Goal: Transaction & Acquisition: Purchase product/service

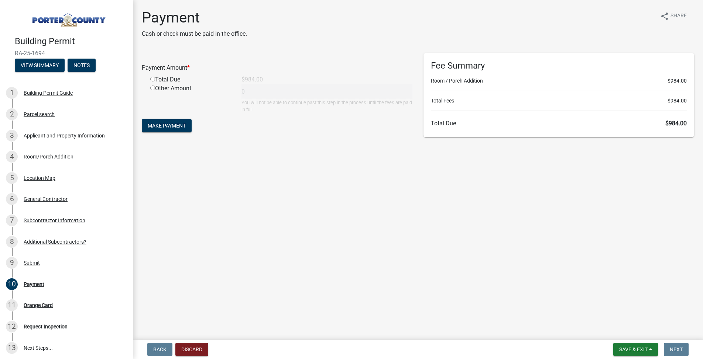
click at [154, 81] on input "radio" at bounding box center [152, 79] width 5 height 5
radio input "true"
type input "984"
click at [162, 123] on span "Make Payment" at bounding box center [167, 126] width 38 height 6
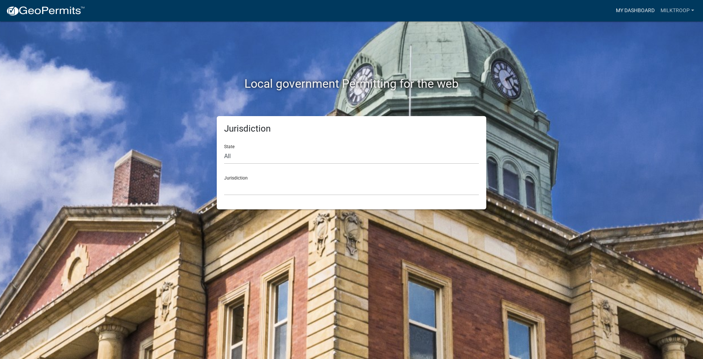
click at [644, 8] on link "My Dashboard" at bounding box center [634, 11] width 45 height 14
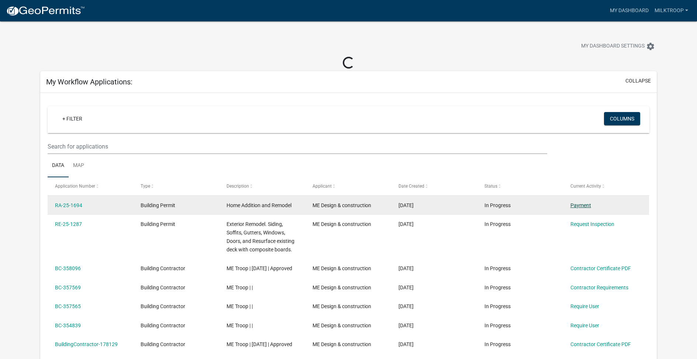
click at [584, 204] on link "Payment" at bounding box center [580, 206] width 21 height 6
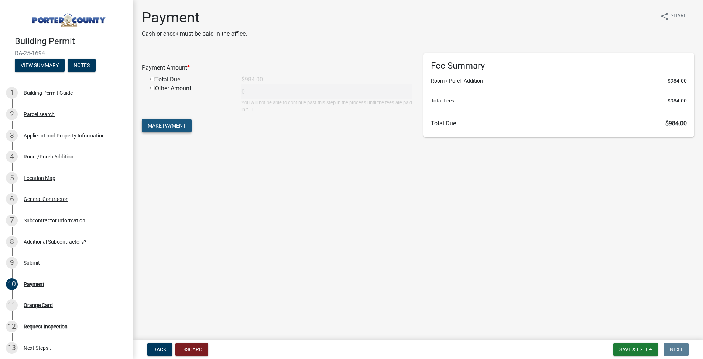
click at [168, 130] on button "Make Payment" at bounding box center [167, 125] width 50 height 13
click at [170, 89] on div "Total Due" at bounding box center [190, 88] width 91 height 9
click at [150, 87] on input "radio" at bounding box center [152, 88] width 5 height 5
radio input "true"
type input "984"
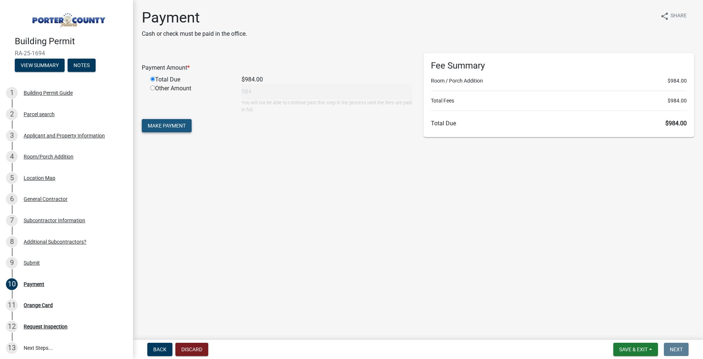
click at [155, 124] on span "Make Payment" at bounding box center [167, 126] width 38 height 6
click at [332, 83] on div "$984.00" at bounding box center [327, 79] width 182 height 9
click at [43, 303] on div "Orange Card" at bounding box center [38, 305] width 29 height 5
click at [179, 127] on span "Loading Payment Form..." at bounding box center [184, 126] width 72 height 6
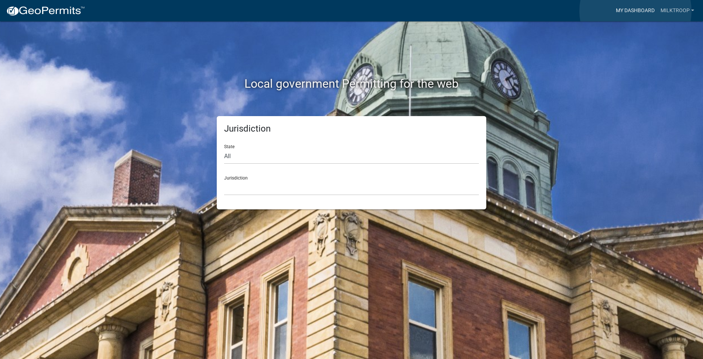
click at [635, 11] on link "My Dashboard" at bounding box center [634, 11] width 45 height 14
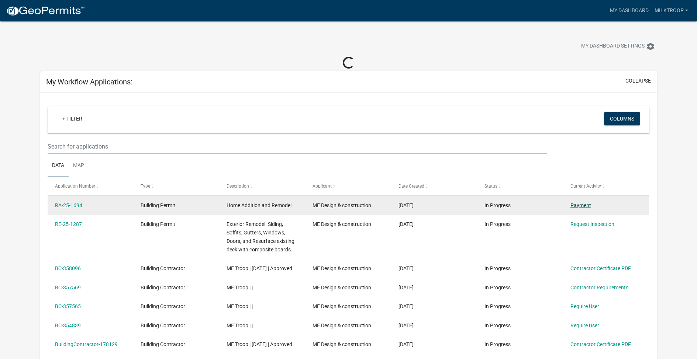
click at [578, 203] on link "Payment" at bounding box center [580, 206] width 21 height 6
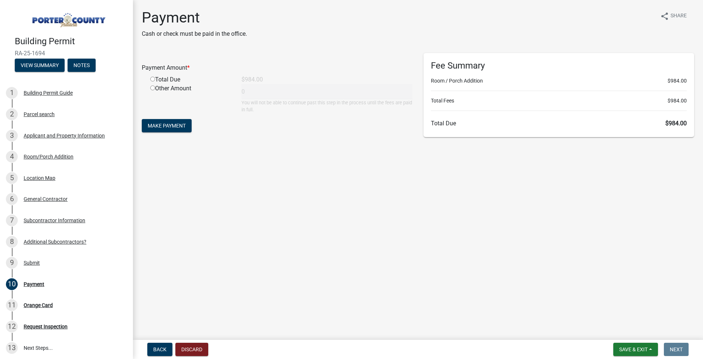
click at [157, 75] on div "Total Due" at bounding box center [190, 79] width 91 height 9
click at [159, 78] on div "Total Due" at bounding box center [190, 79] width 91 height 9
click at [153, 80] on input "radio" at bounding box center [152, 79] width 5 height 5
radio input "true"
type input "984"
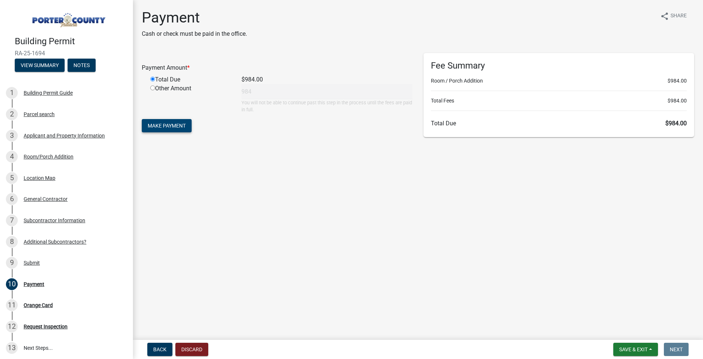
click at [159, 123] on span "Make Payment" at bounding box center [167, 126] width 38 height 6
